Goal: Information Seeking & Learning: Learn about a topic

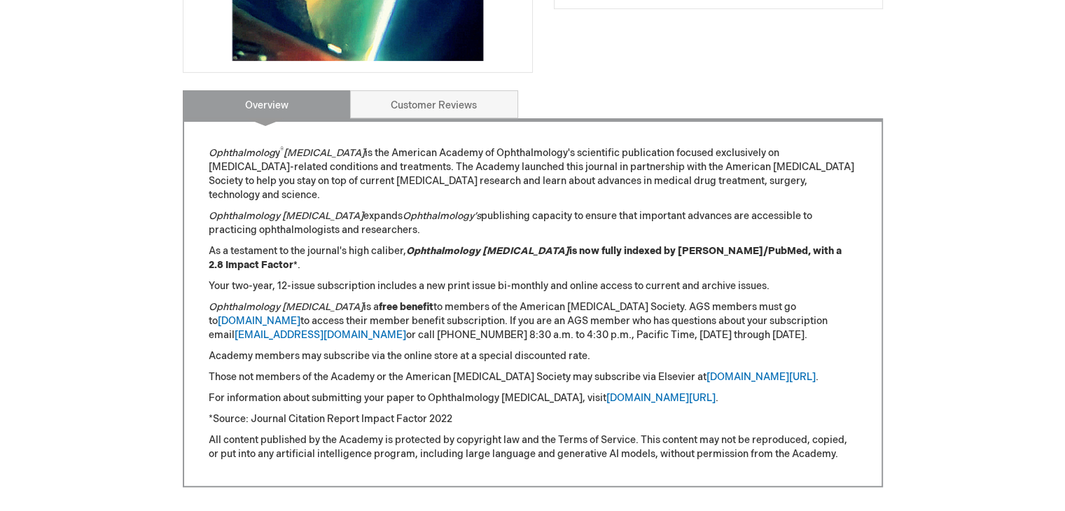
scroll to position [490, 0]
drag, startPoint x: 318, startPoint y: 233, endPoint x: 381, endPoint y: 230, distance: 63.1
click at [361, 243] on p "As a testament to the journal's high caliber, Ophthalmology Glaucoma is now ful…" at bounding box center [533, 257] width 648 height 28
click at [533, 208] on p "Ophthalmology Glaucoma expands Ophthalmology’s publishing capacity to ensure th…" at bounding box center [533, 222] width 648 height 28
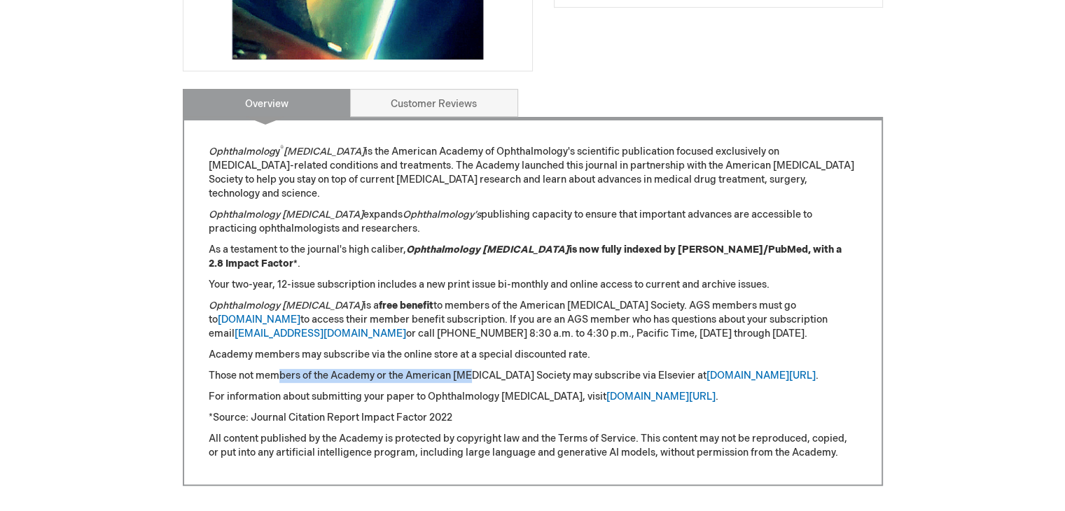
drag, startPoint x: 278, startPoint y: 361, endPoint x: 468, endPoint y: 363, distance: 189.8
click at [468, 369] on p "Those not members of the Academy or the American Glaucoma Society may subscribe…" at bounding box center [533, 376] width 648 height 14
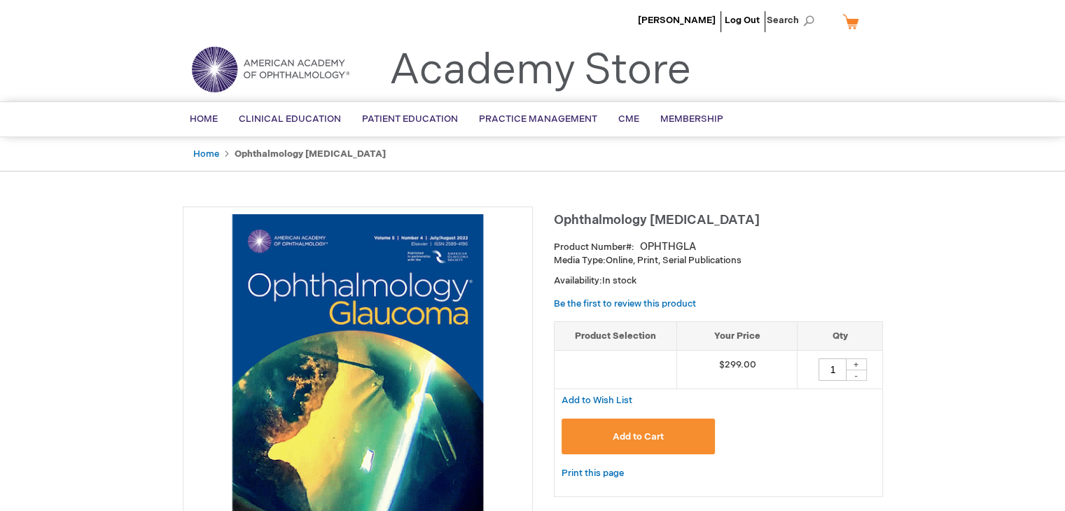
scroll to position [0, 0]
drag, startPoint x: 620, startPoint y: 222, endPoint x: 604, endPoint y: 222, distance: 15.4
click at [620, 222] on span "Ophthalmology [MEDICAL_DATA]" at bounding box center [657, 221] width 206 height 15
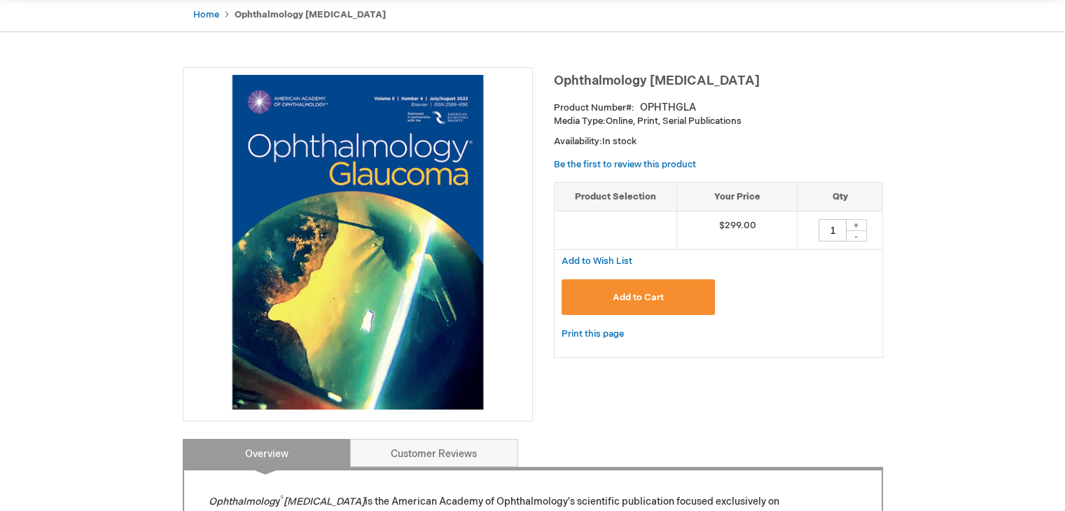
click at [355, 143] on img at bounding box center [357, 242] width 335 height 335
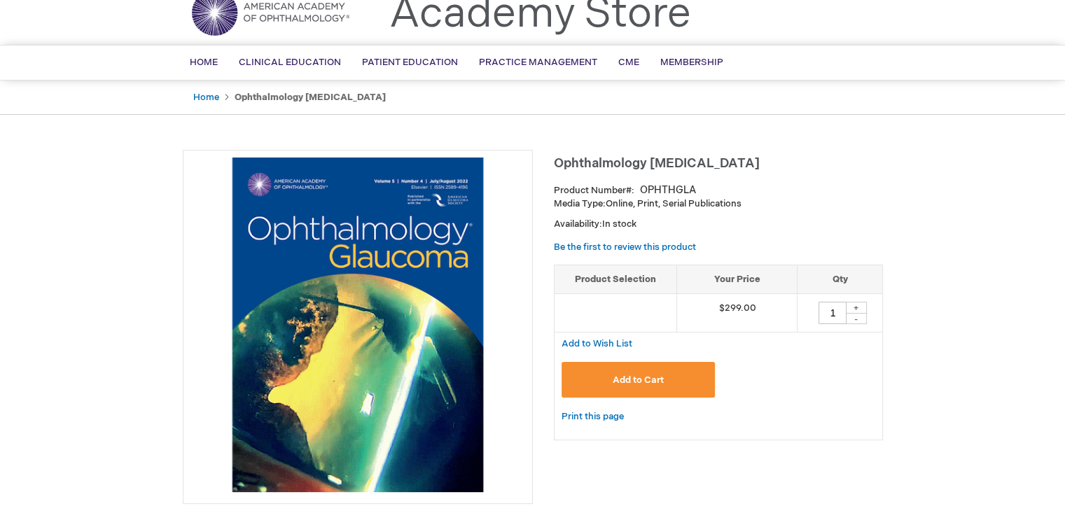
scroll to position [0, 0]
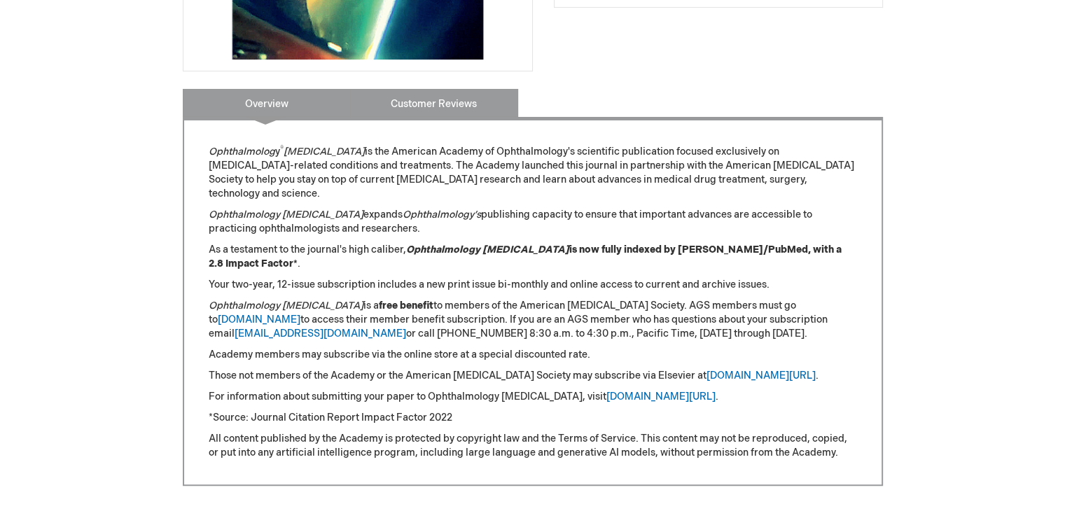
click at [388, 104] on link "Customer Reviews" at bounding box center [434, 103] width 168 height 28
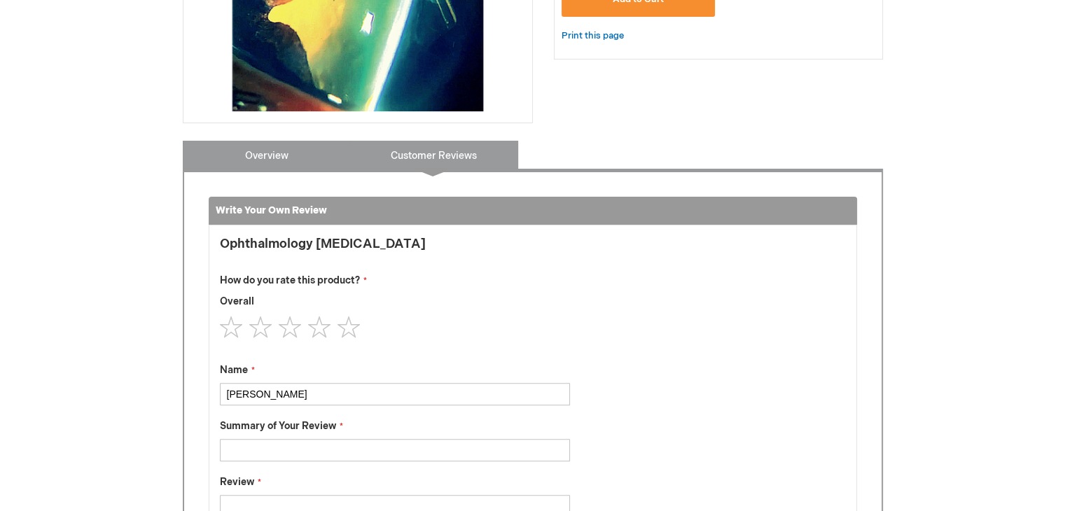
click at [277, 157] on link "Overview" at bounding box center [267, 155] width 168 height 28
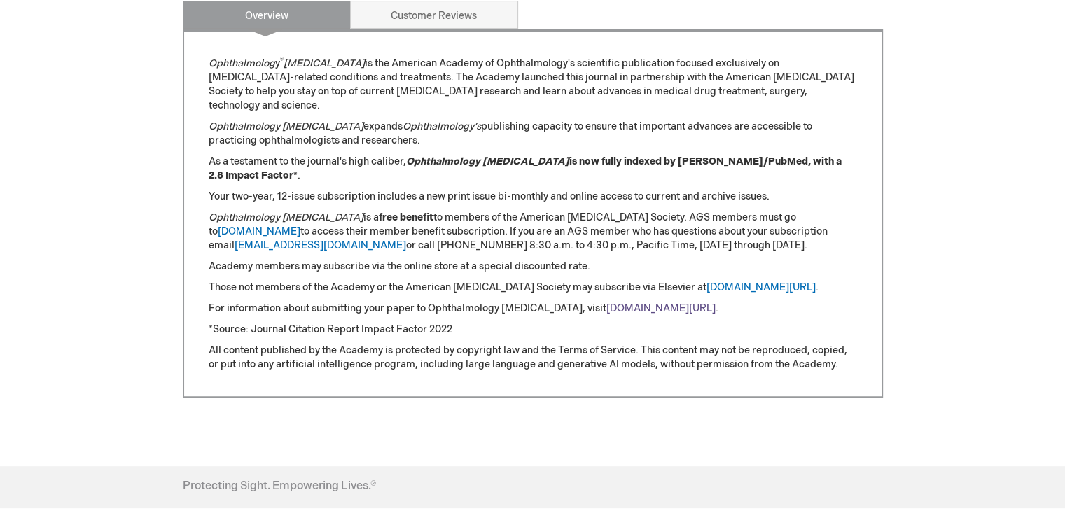
click at [674, 302] on link "[DOMAIN_NAME][URL]" at bounding box center [660, 308] width 109 height 12
